Goal: Transaction & Acquisition: Purchase product/service

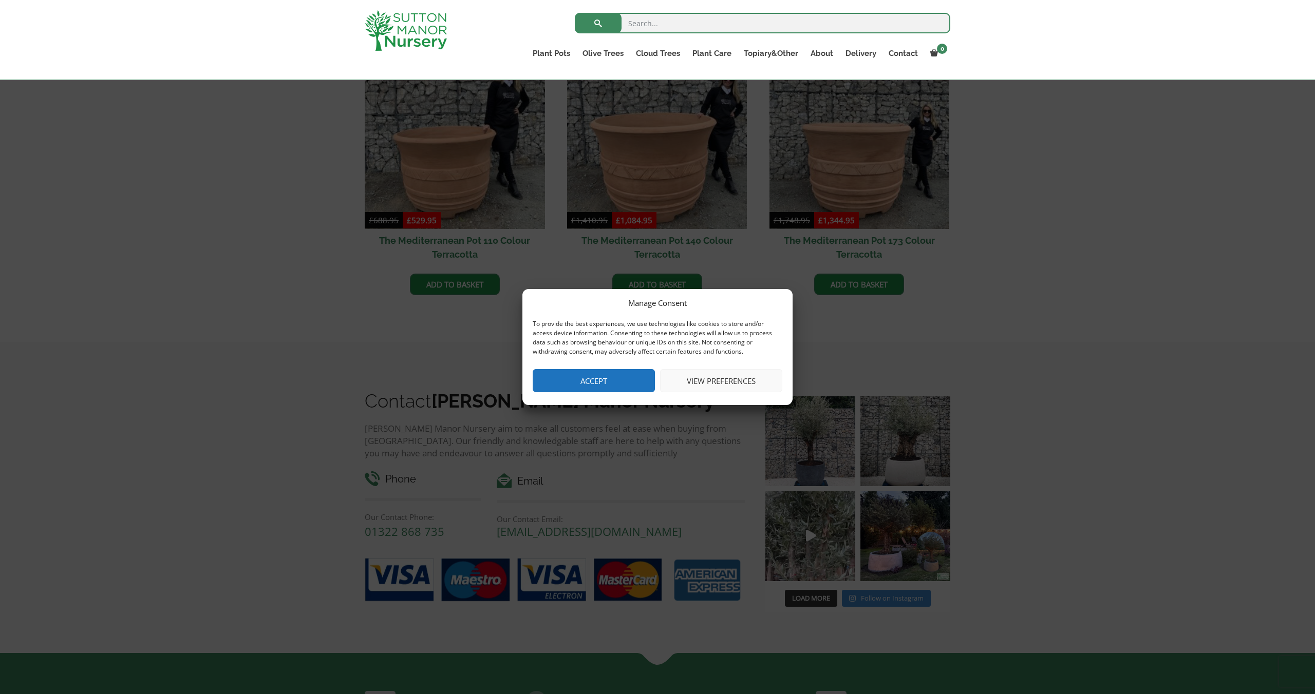
click at [607, 384] on button "Accept" at bounding box center [594, 380] width 122 height 23
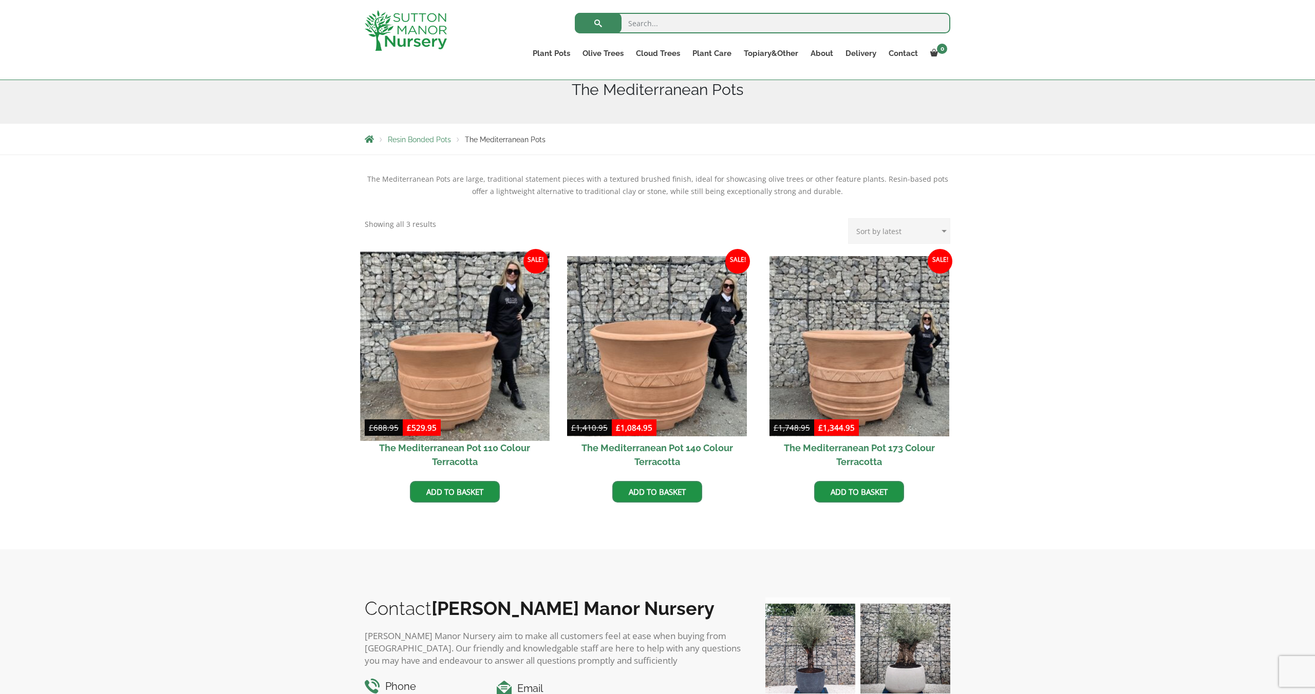
scroll to position [127, 0]
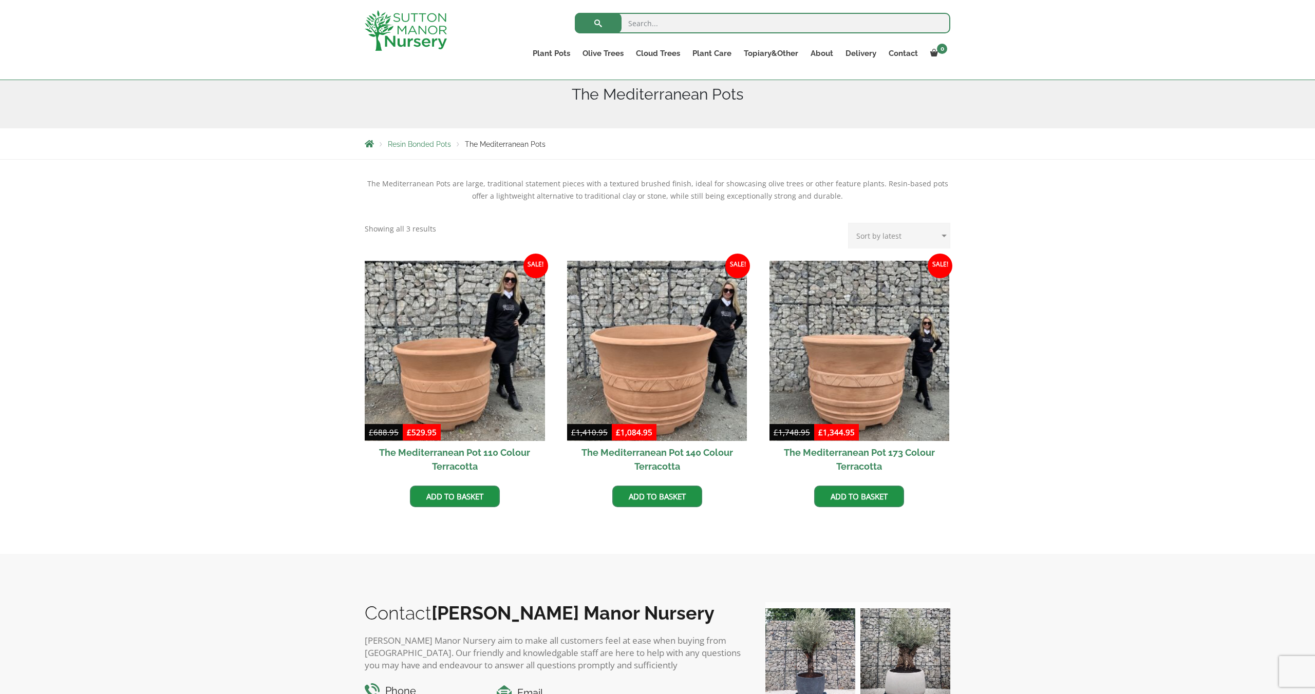
click at [678, 14] on input "search" at bounding box center [762, 23] width 375 height 21
type input "pots"
click at [575, 13] on button "submit" at bounding box center [598, 23] width 47 height 21
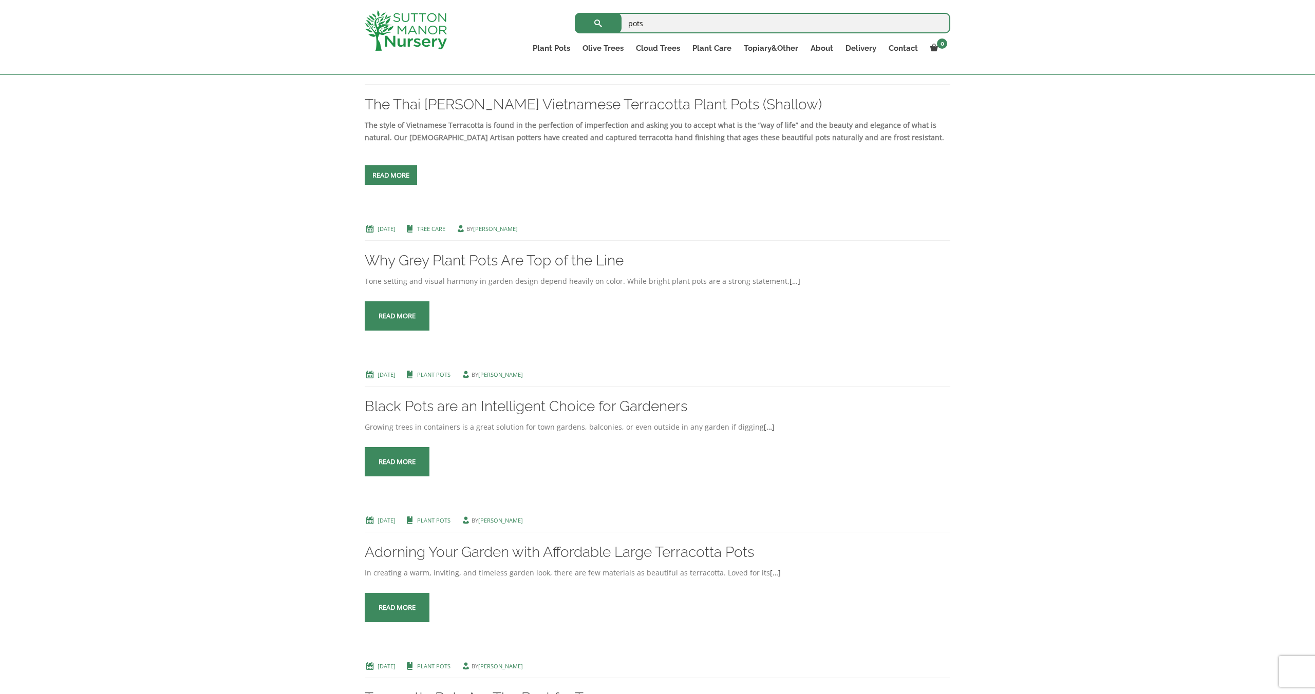
scroll to position [821, 0]
